Goal: Task Accomplishment & Management: Use online tool/utility

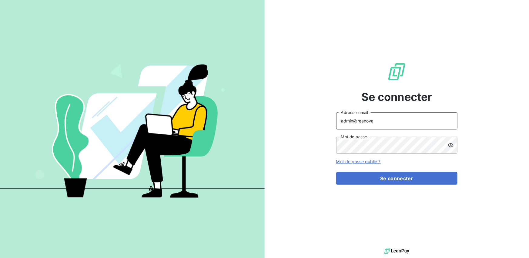
click at [389, 119] on input "admin@reanova" at bounding box center [396, 120] width 121 height 17
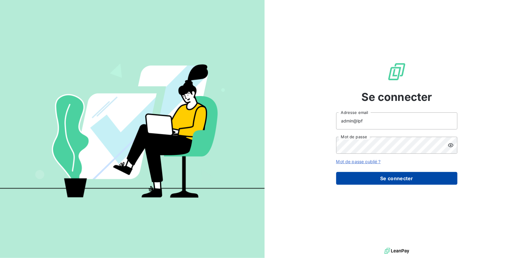
click at [390, 173] on button "Se connecter" at bounding box center [396, 178] width 121 height 13
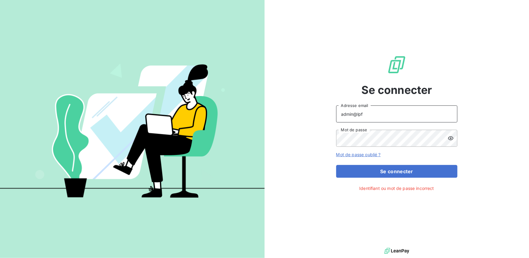
click at [370, 114] on input "admin@lpf" at bounding box center [396, 113] width 121 height 17
type input "admin@leaseprotect"
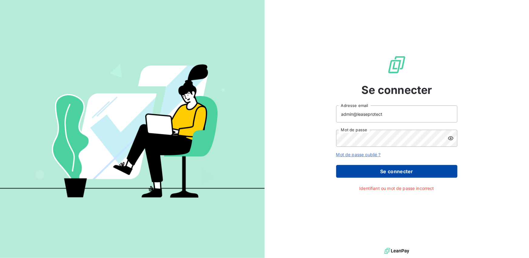
click at [383, 172] on button "Se connecter" at bounding box center [396, 171] width 121 height 13
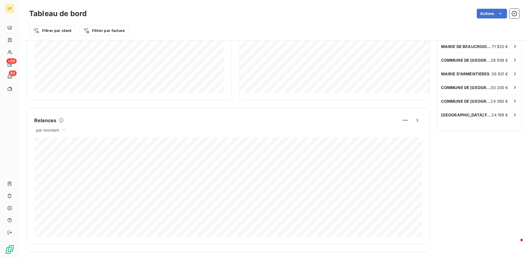
scroll to position [209, 0]
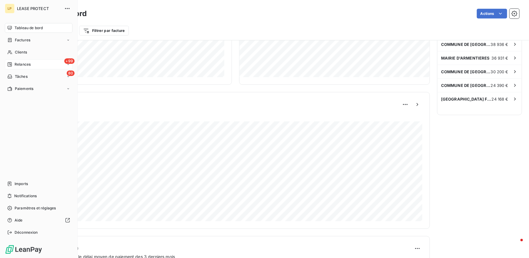
click at [15, 68] on div "+99 Relances" at bounding box center [39, 64] width 68 height 10
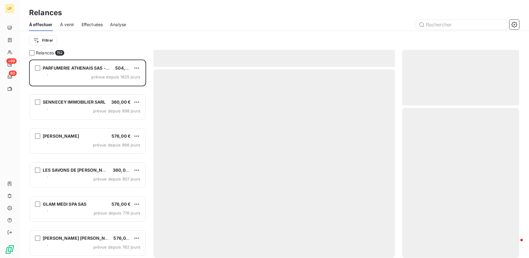
scroll to position [198, 117]
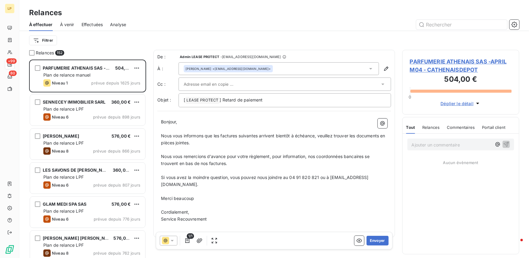
click at [97, 25] on span "Effectuées" at bounding box center [93, 25] width 22 height 6
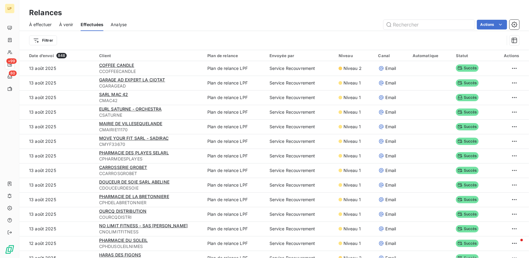
click at [123, 33] on div "Filtrer" at bounding box center [274, 40] width 491 height 19
click at [126, 25] on span "Analyse" at bounding box center [119, 25] width 16 height 6
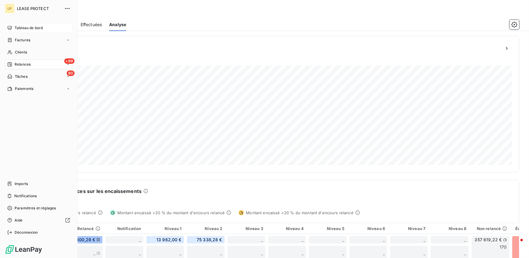
click at [17, 29] on span "Tableau de bord" at bounding box center [29, 27] width 28 height 5
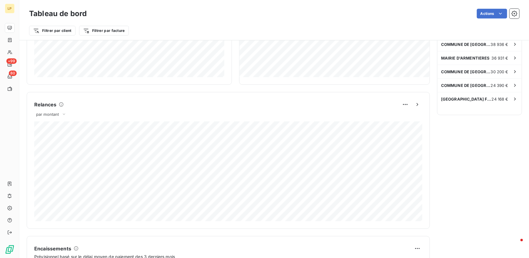
scroll to position [334, 0]
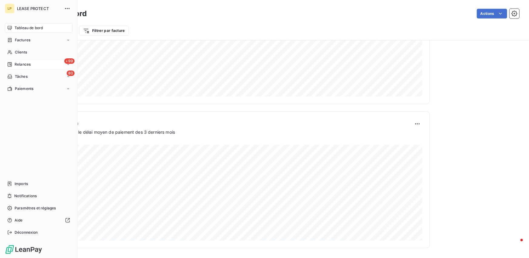
click at [9, 67] on div "Relances" at bounding box center [18, 64] width 23 height 5
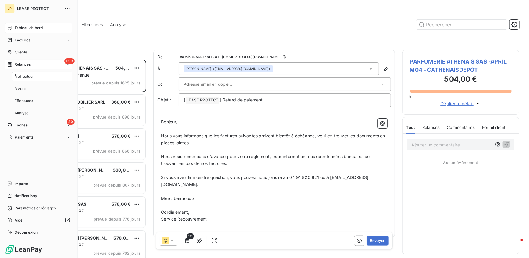
scroll to position [198, 117]
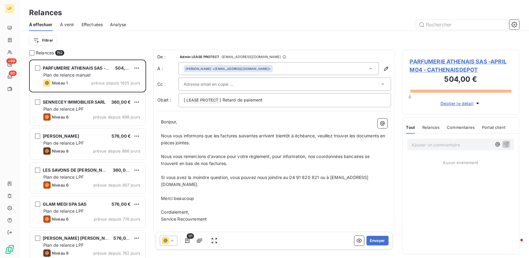
click at [115, 23] on span "Analyse" at bounding box center [118, 25] width 16 height 6
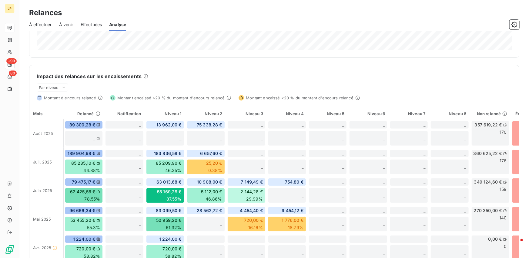
scroll to position [116, 0]
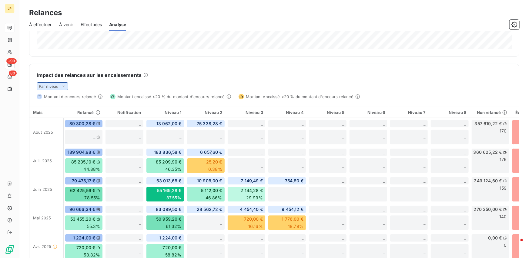
click at [64, 84] on icon at bounding box center [63, 86] width 5 height 6
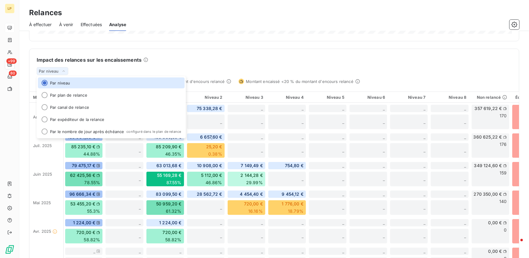
scroll to position [132, 0]
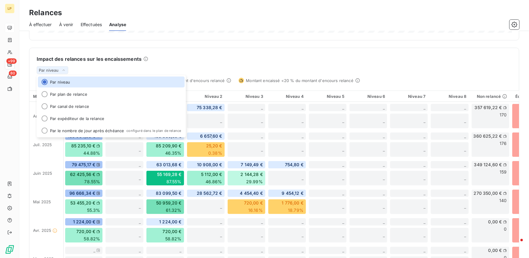
click at [456, 79] on div "Montant d'encours relancé Montant encaissé >20 % du montant d'encours relancé M…" at bounding box center [274, 80] width 475 height 5
